Goal: Task Accomplishment & Management: Use online tool/utility

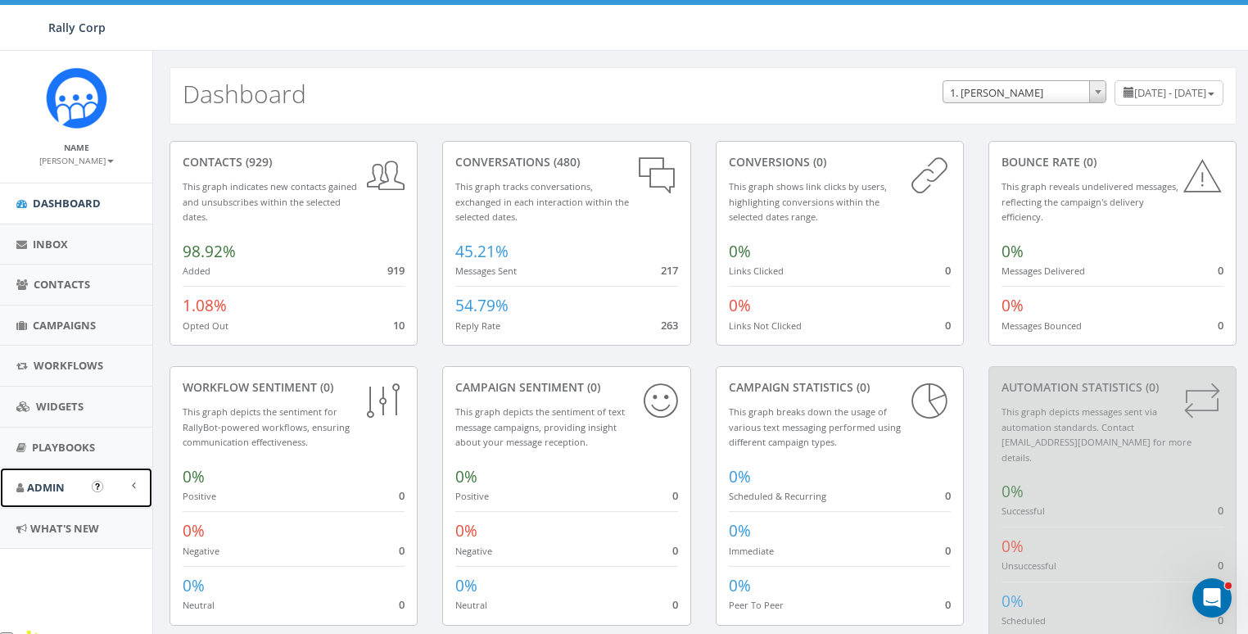
click at [60, 490] on span "Admin" at bounding box center [46, 487] width 38 height 15
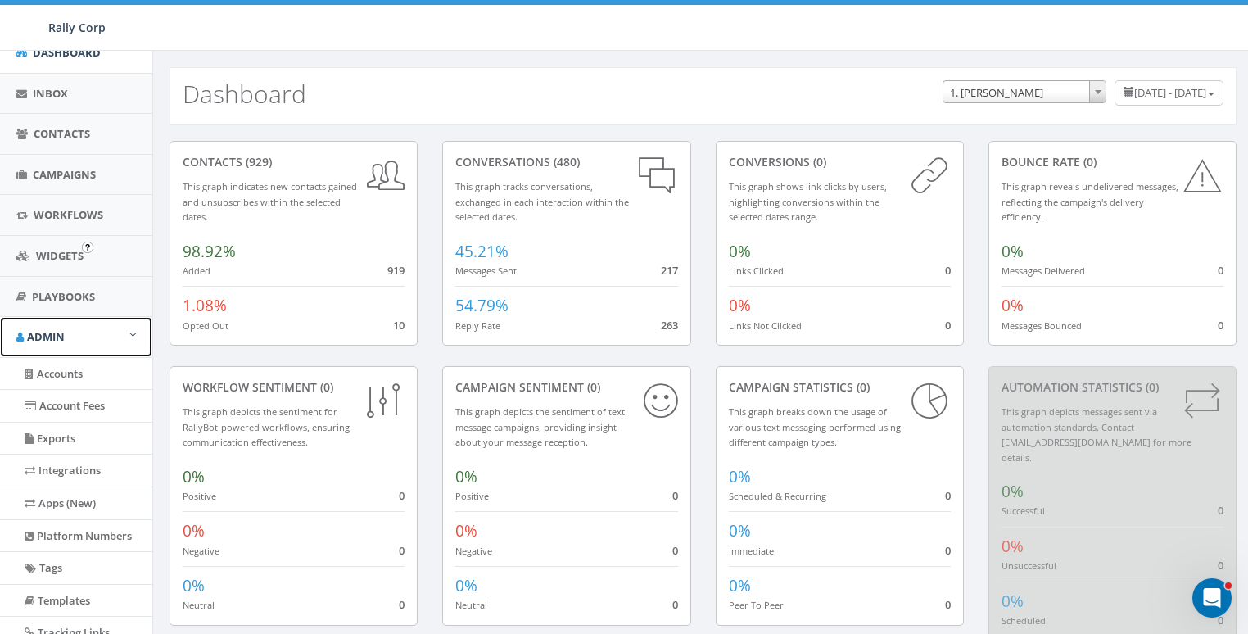
scroll to position [259, 0]
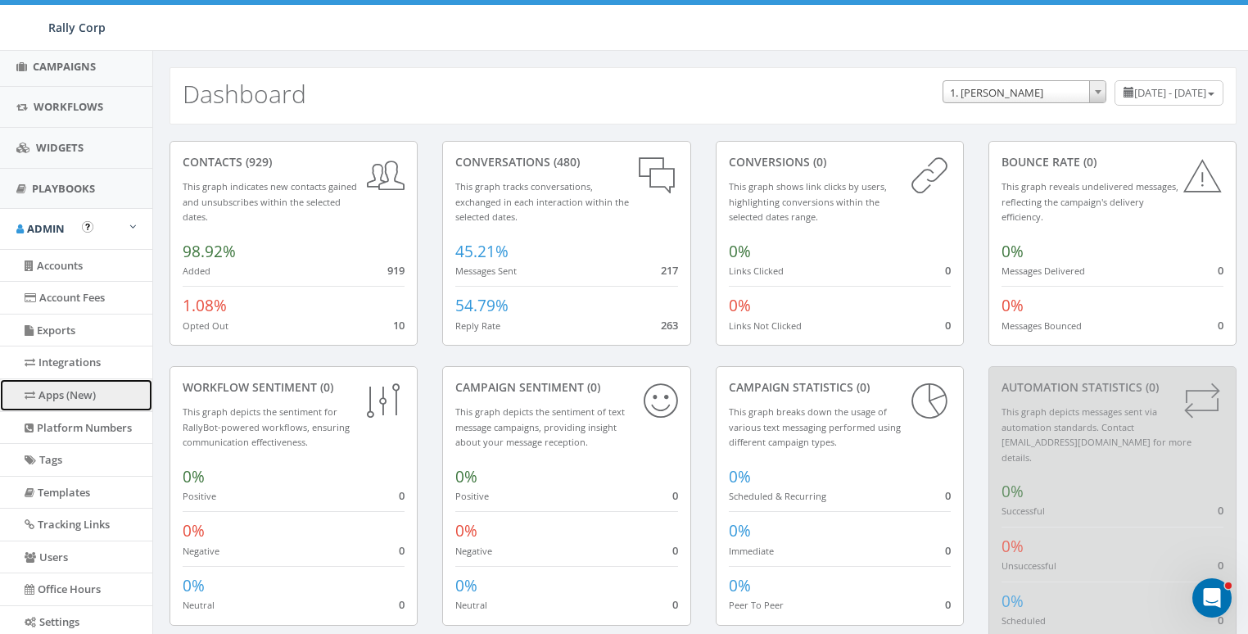
click at [72, 394] on link "Apps (New)" at bounding box center [76, 395] width 152 height 32
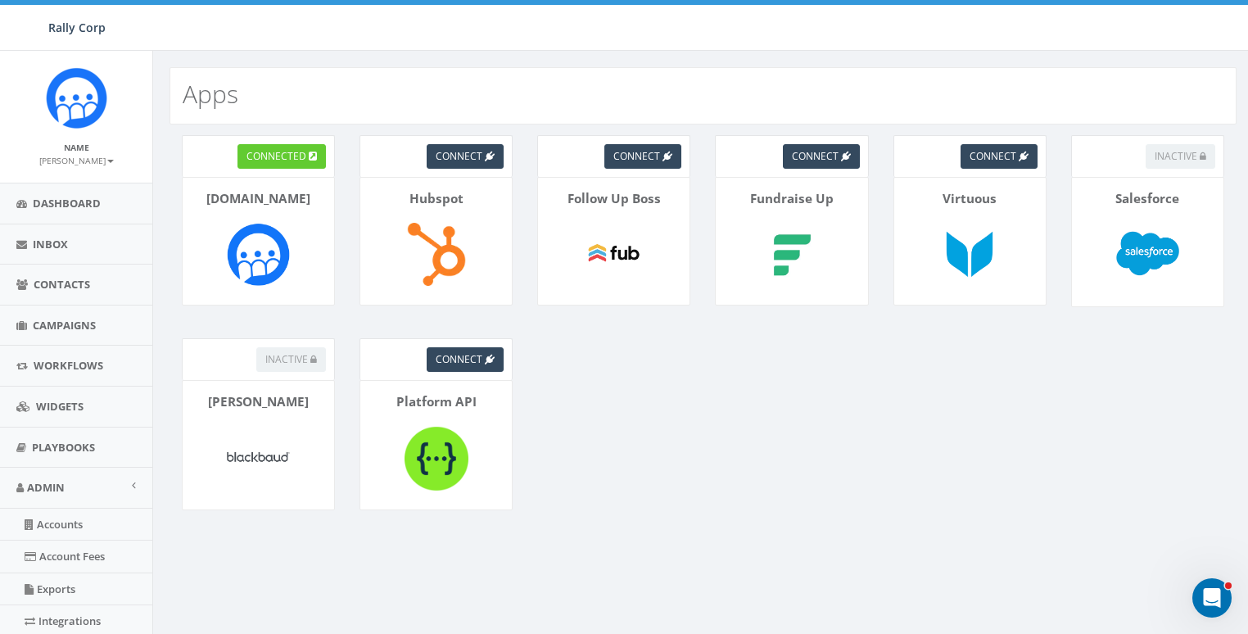
click at [802, 370] on div "connected [DOMAIN_NAME] connect Hubspot connect Follow Up Boss connect Fundrais…" at bounding box center [703, 349] width 1100 height 450
click at [962, 412] on div "connected [DOMAIN_NAME] connect Hubspot connect Follow Up Boss connect Fundrais…" at bounding box center [703, 349] width 1100 height 450
click at [1045, 466] on div "connected [DOMAIN_NAME] connect Hubspot connect Follow Up Boss connect Fundrais…" at bounding box center [703, 349] width 1100 height 450
